Goal: Information Seeking & Learning: Learn about a topic

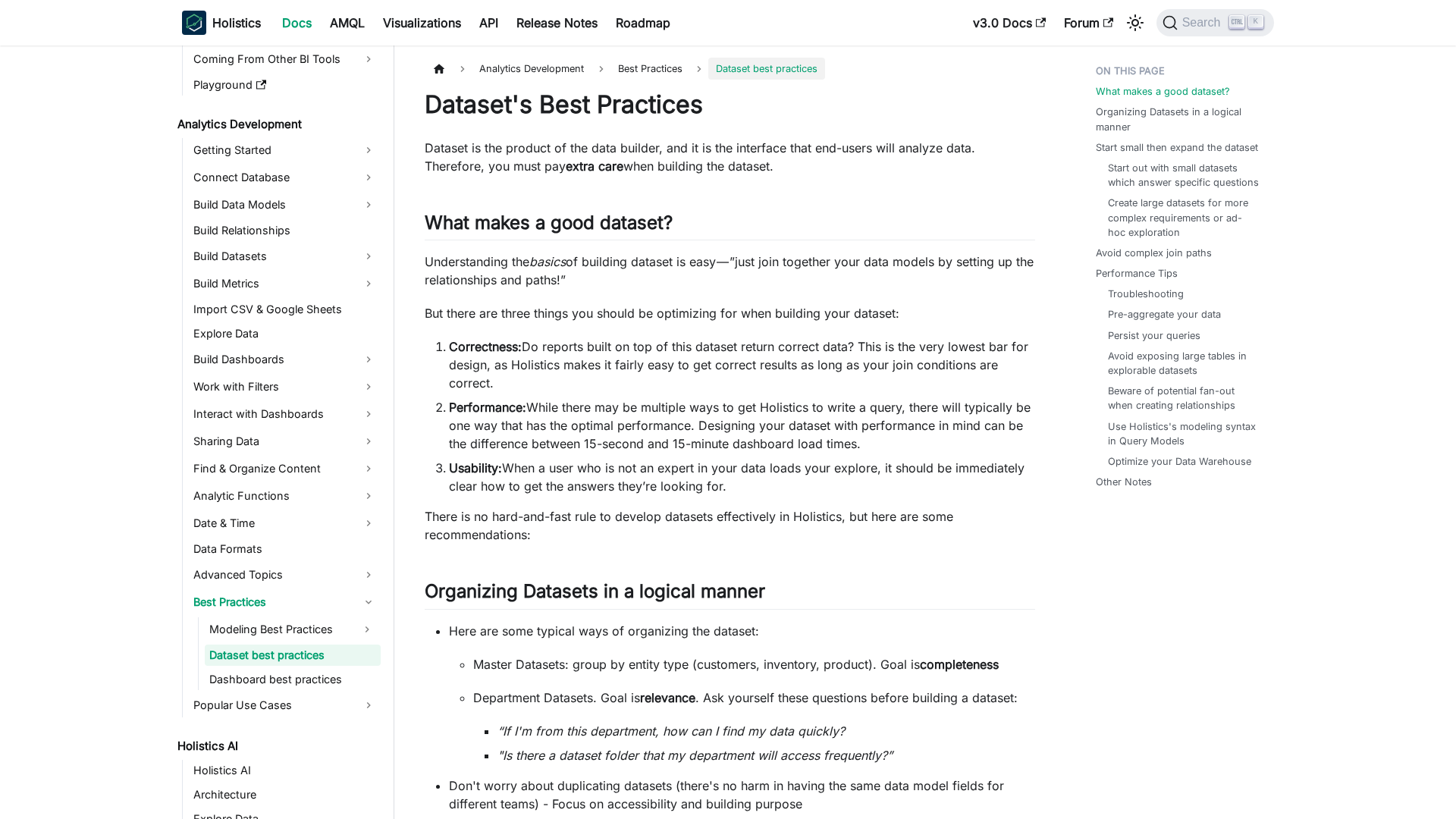
scroll to position [170, 0]
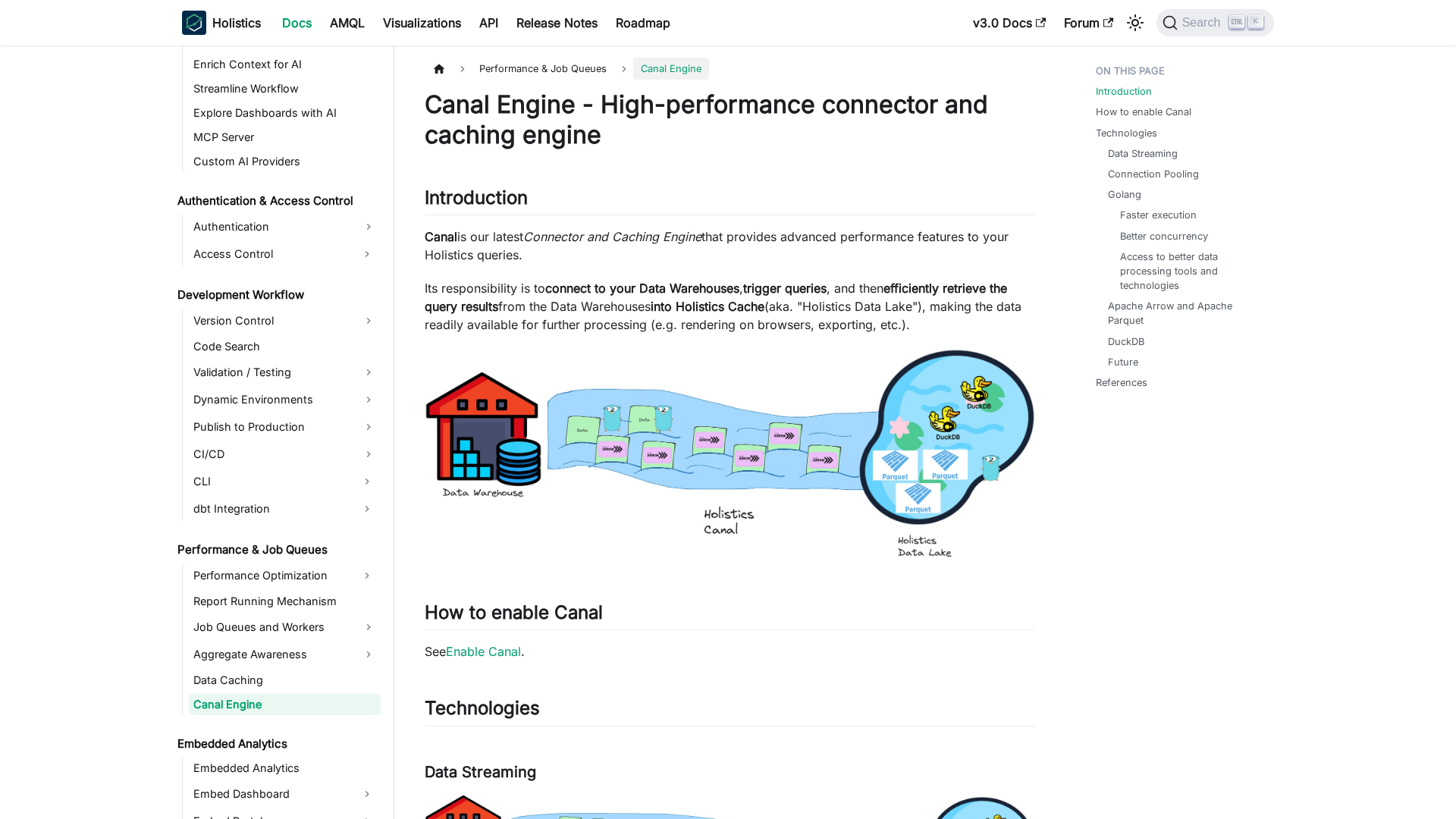
scroll to position [971, 0]
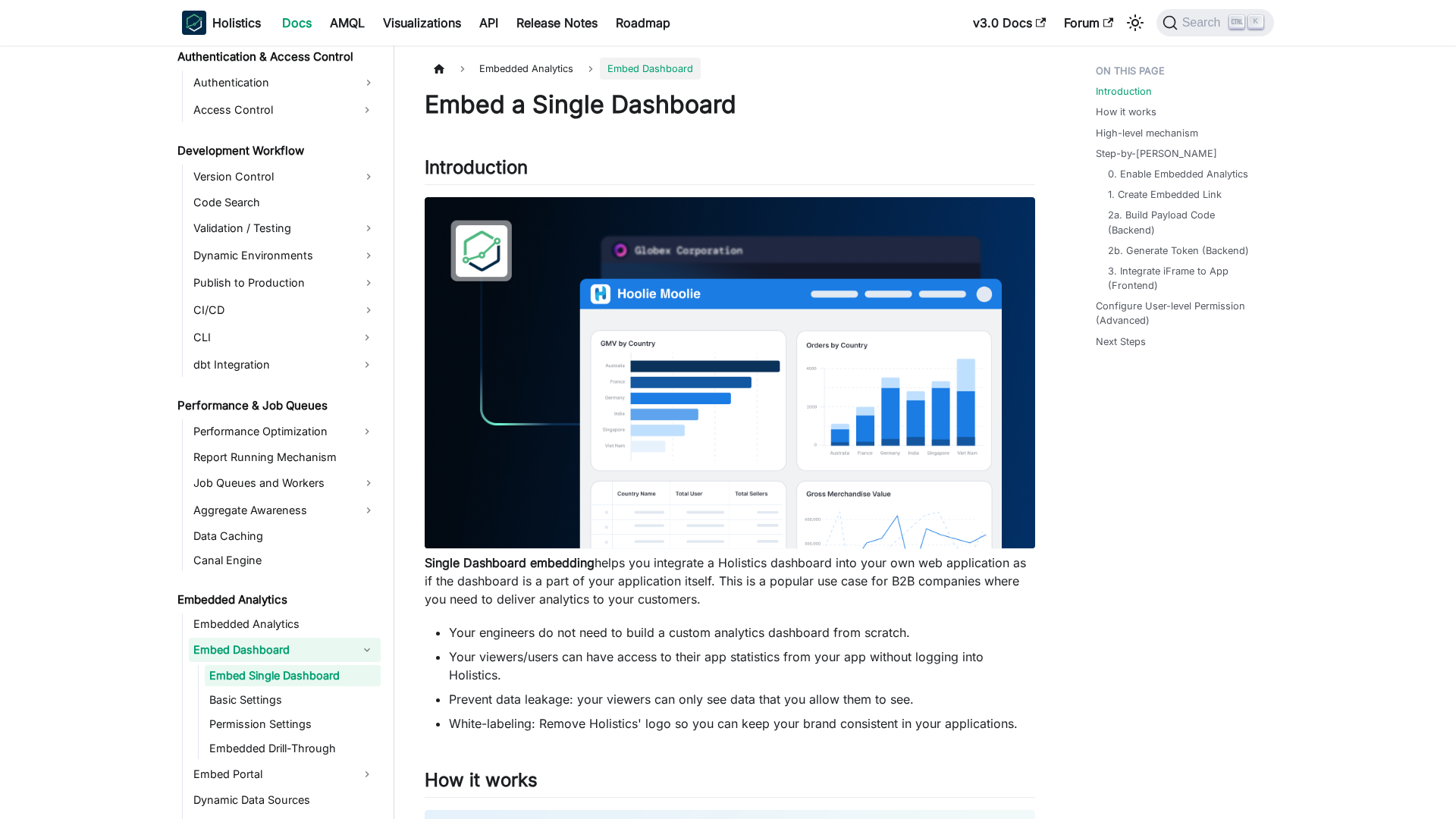
scroll to position [1086, 0]
